Goal: Task Accomplishment & Management: Use online tool/utility

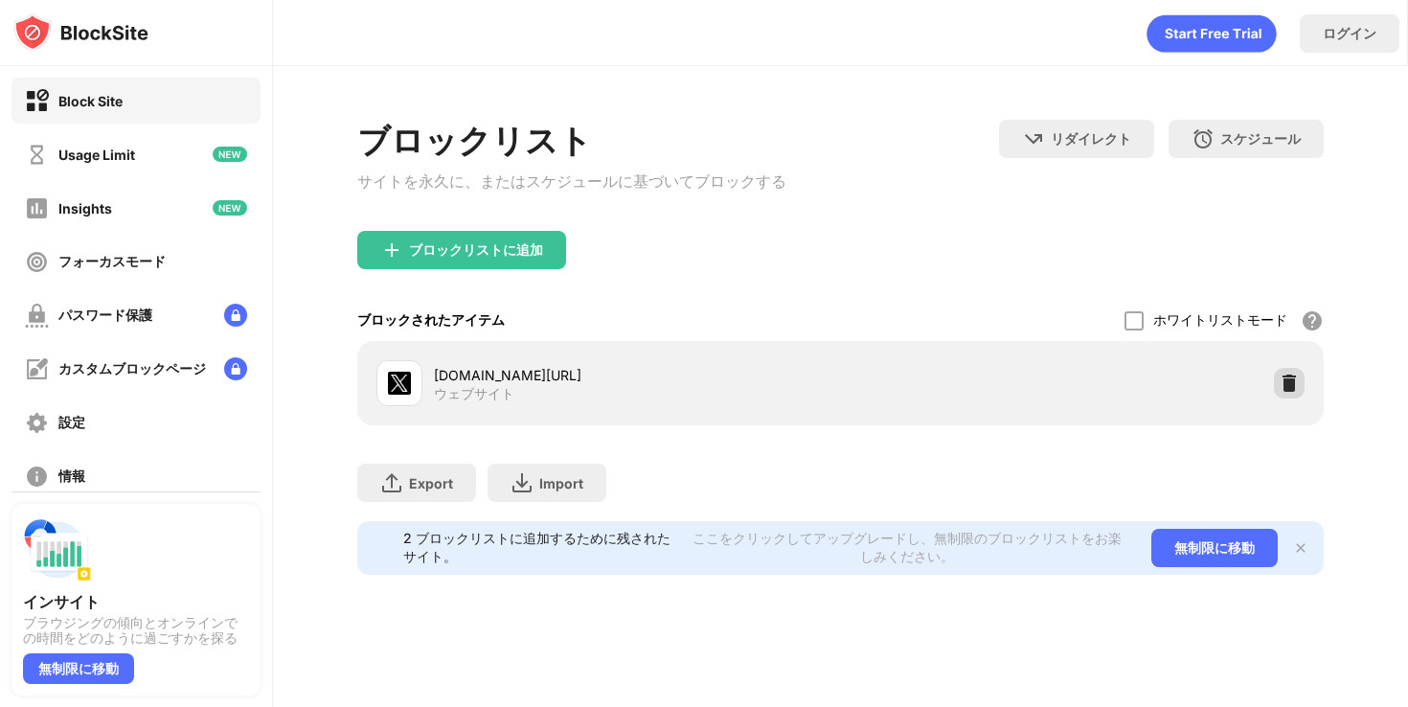
click at [1287, 390] on img at bounding box center [1289, 383] width 19 height 19
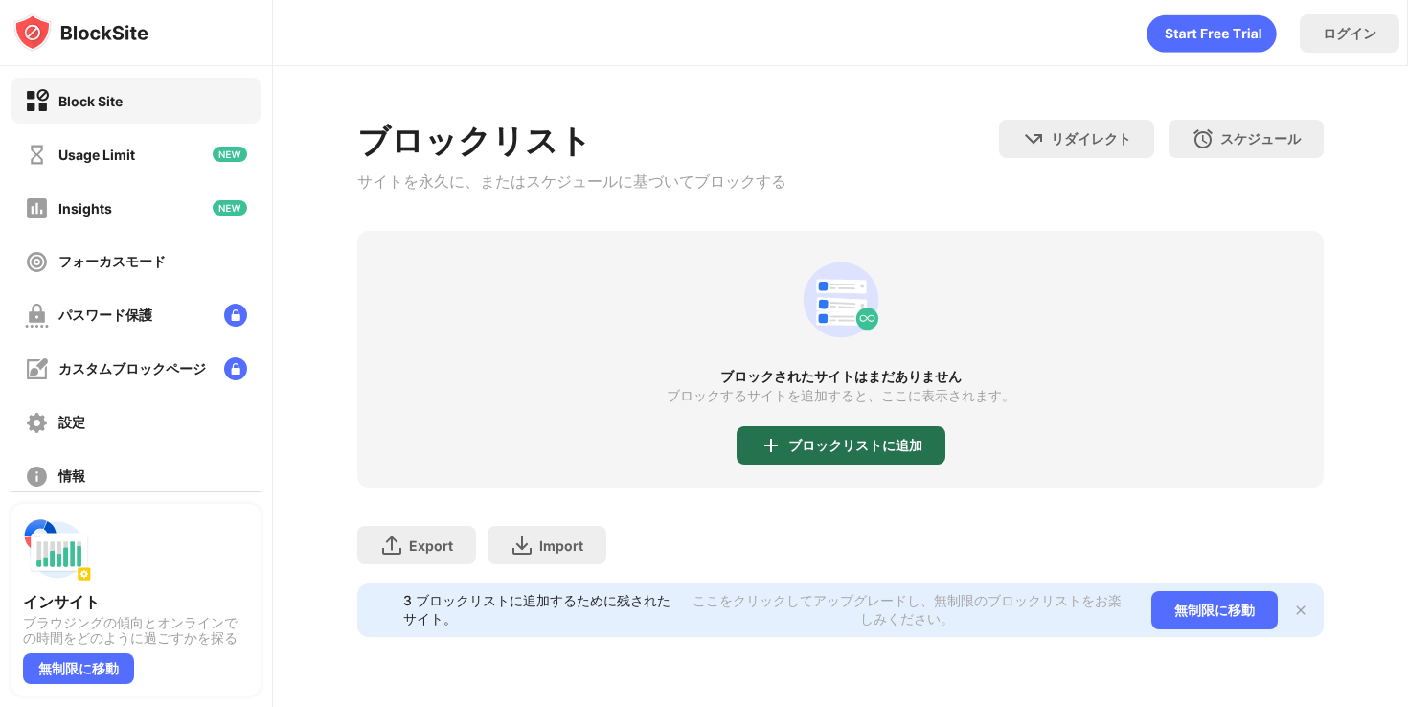
click at [829, 442] on div "ブロックリストに追加" at bounding box center [841, 445] width 209 height 38
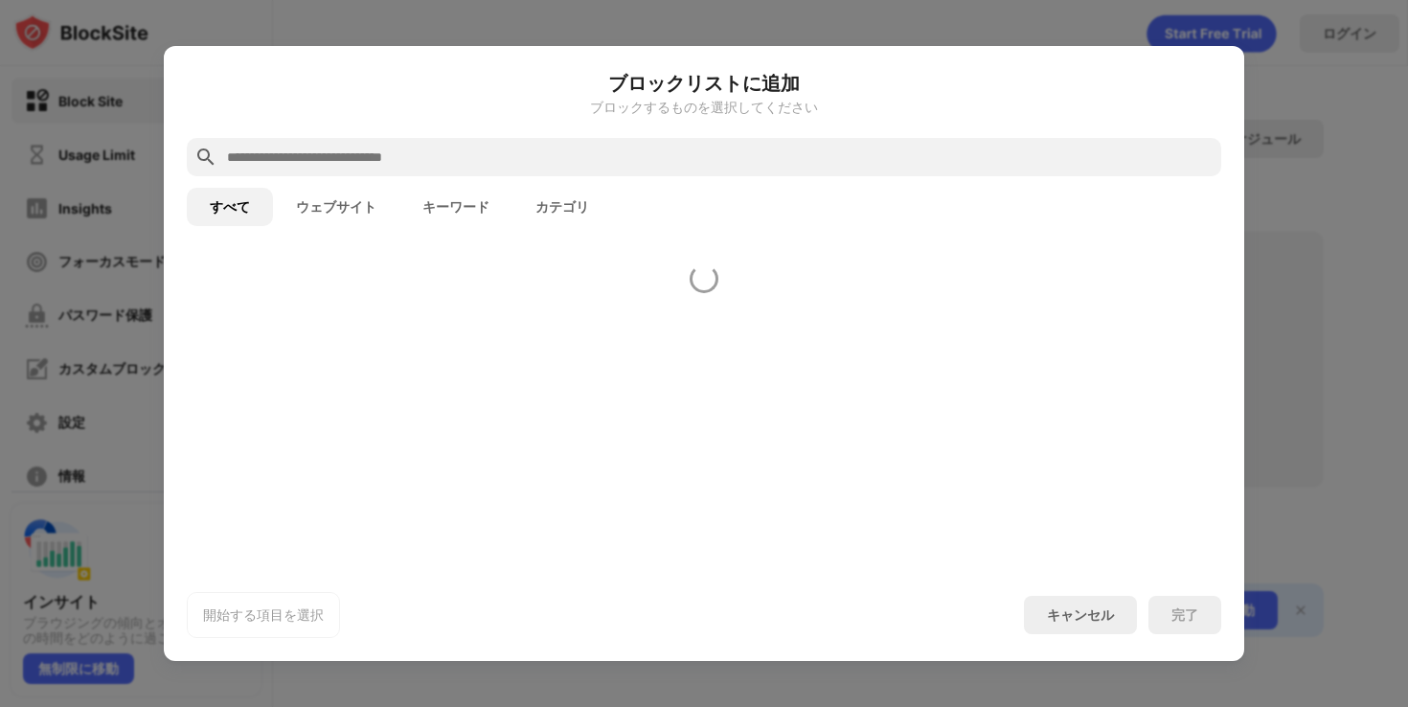
click at [806, 466] on div at bounding box center [704, 409] width 1081 height 320
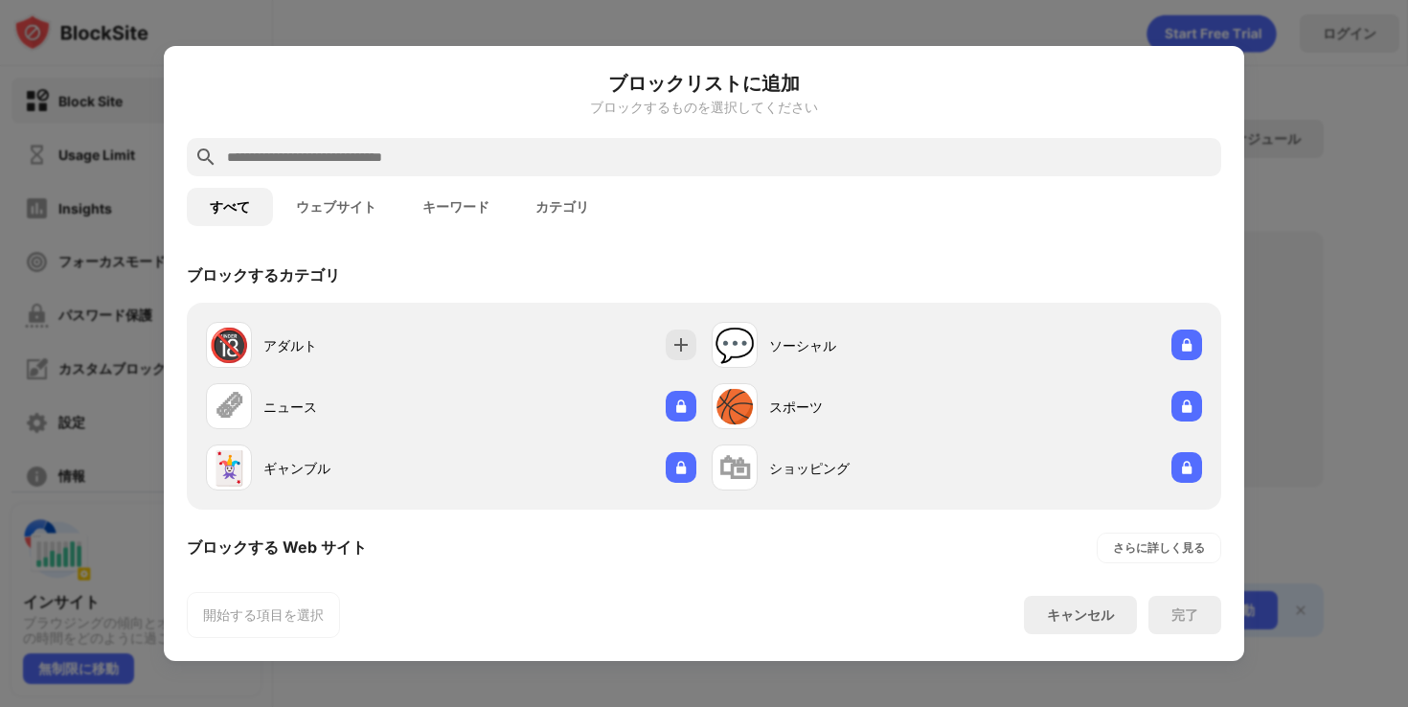
click at [638, 156] on input "text" at bounding box center [719, 157] width 989 height 23
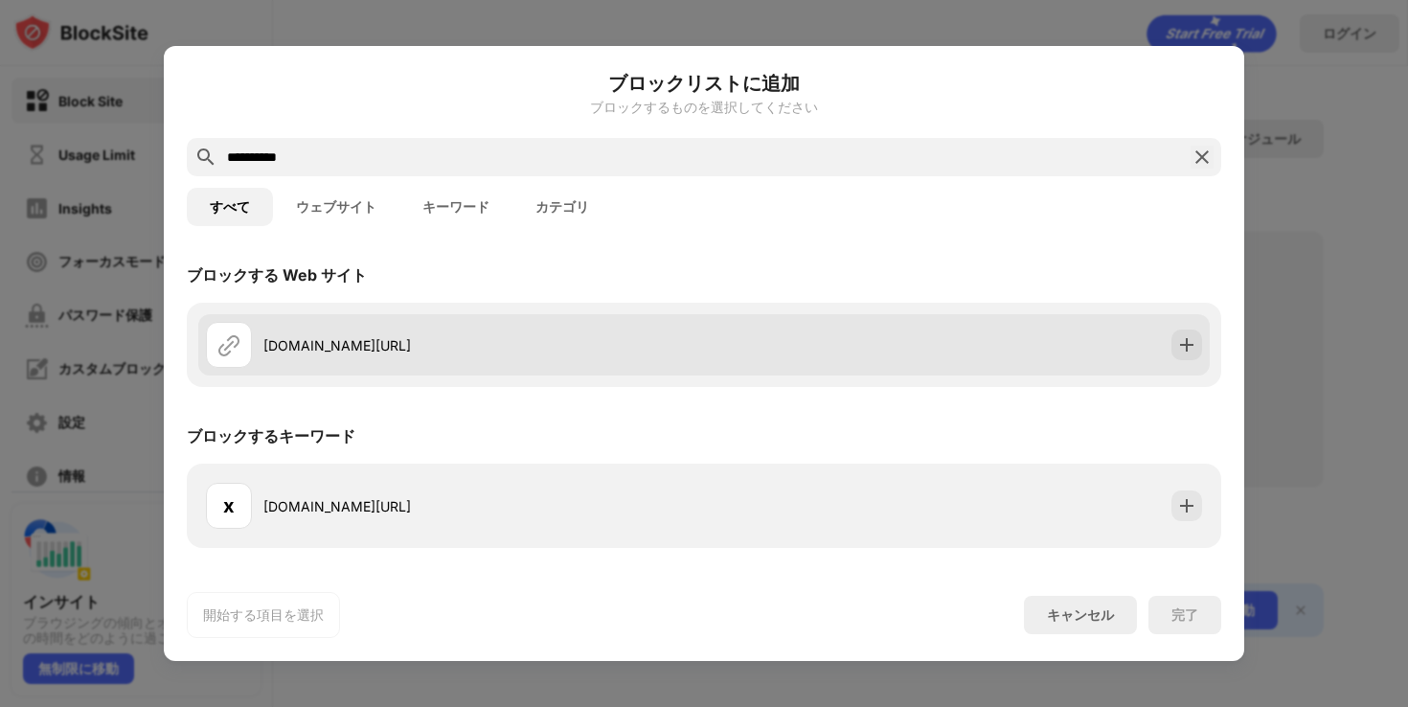
type input "**********"
click at [579, 354] on div "[DOMAIN_NAME][URL]" at bounding box center [455, 345] width 498 height 46
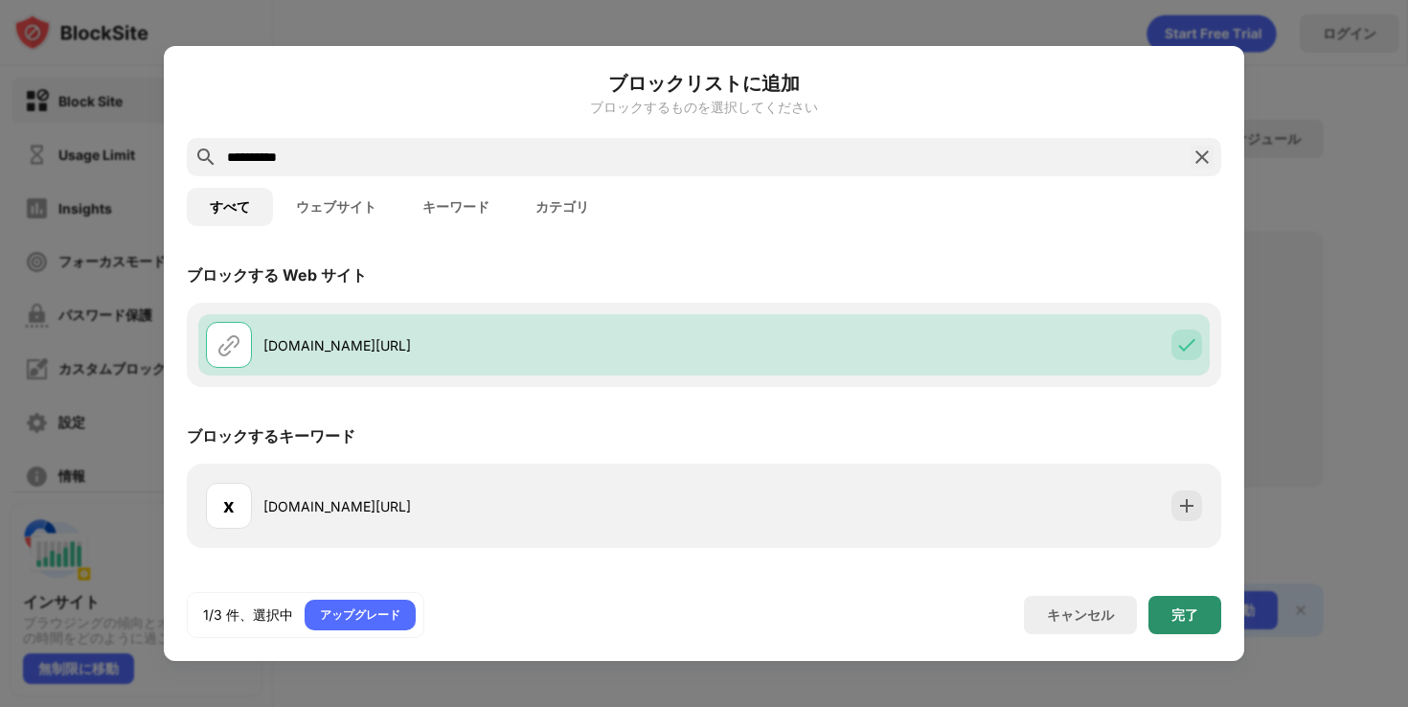
click at [1177, 614] on div "完了" at bounding box center [1185, 614] width 27 height 15
